Goal: Task Accomplishment & Management: Use online tool/utility

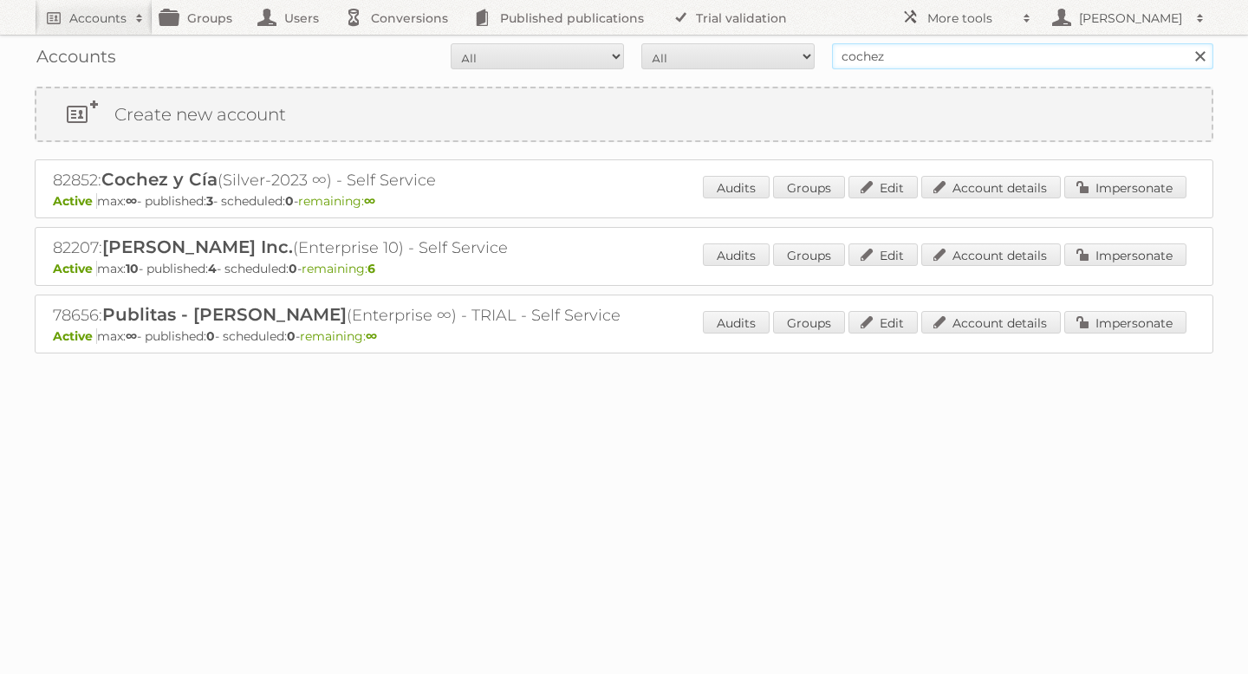
drag, startPoint x: 915, startPoint y: 64, endPoint x: 767, endPoint y: 38, distance: 149.6
click at [767, 38] on div "Accounts All Active Expired Pending All Paid Trials Self service cochez Search" at bounding box center [624, 56] width 1179 height 43
type input "jafra"
click at [1187, 43] on input "Search" at bounding box center [1200, 56] width 26 height 26
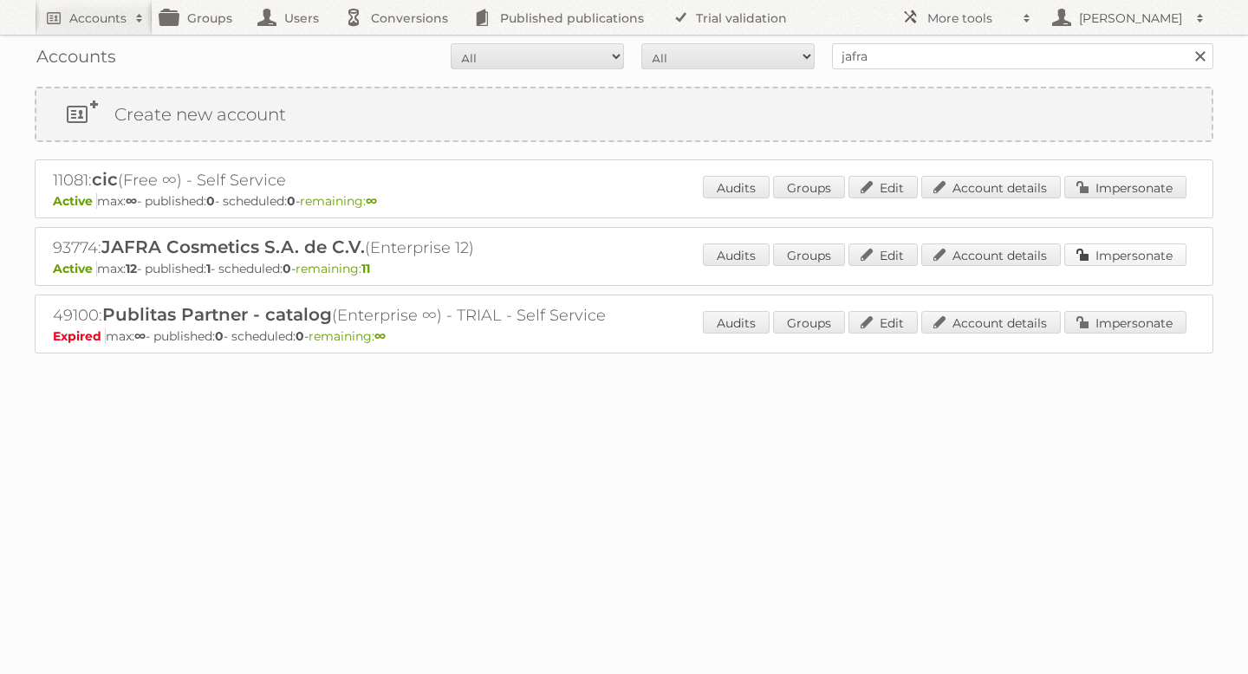
click at [1123, 258] on link "Impersonate" at bounding box center [1125, 255] width 122 height 23
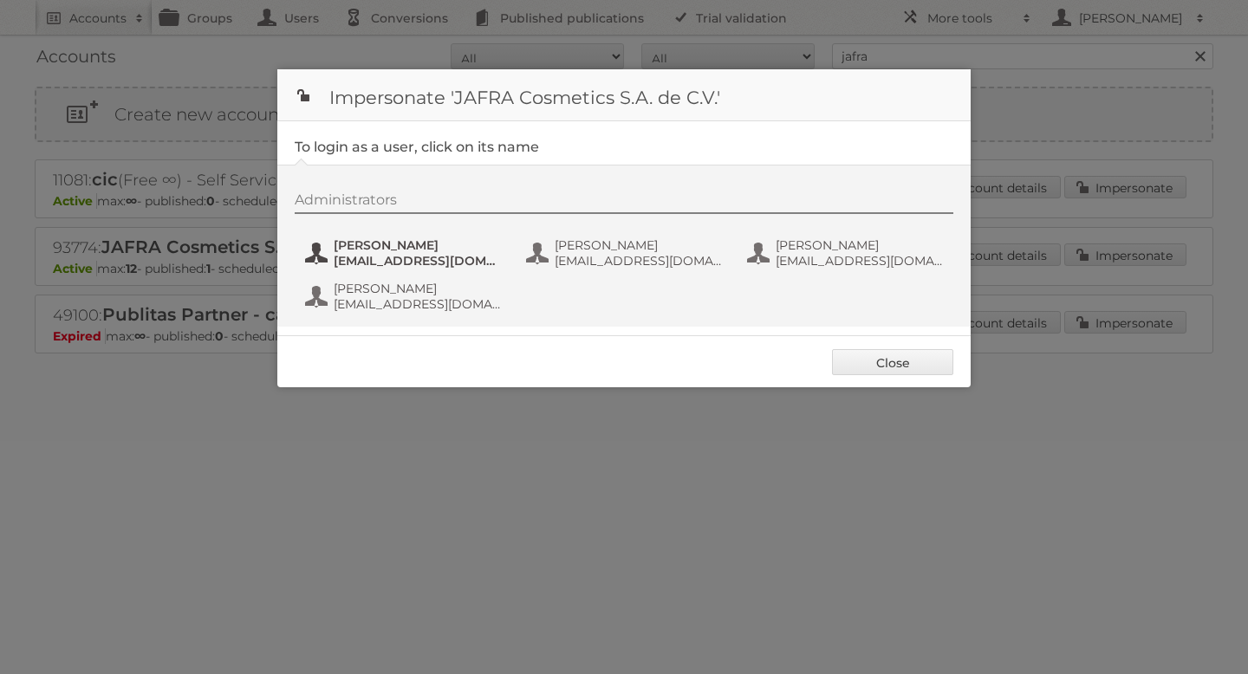
click at [395, 244] on span "[PERSON_NAME]" at bounding box center [418, 246] width 168 height 16
